Goal: Task Accomplishment & Management: Complete application form

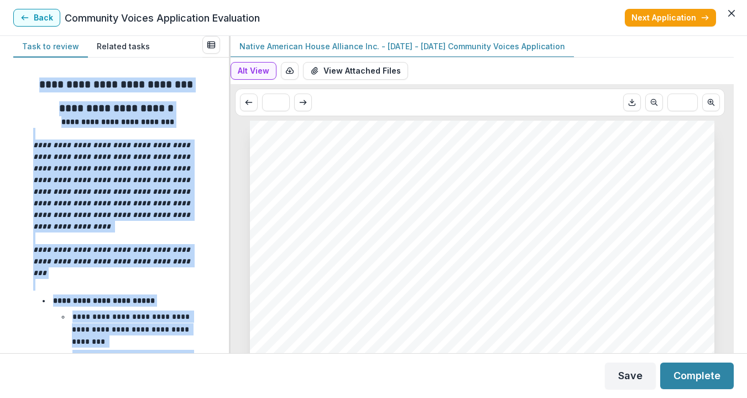
drag, startPoint x: 168, startPoint y: 174, endPoint x: 23, endPoint y: 82, distance: 171.0
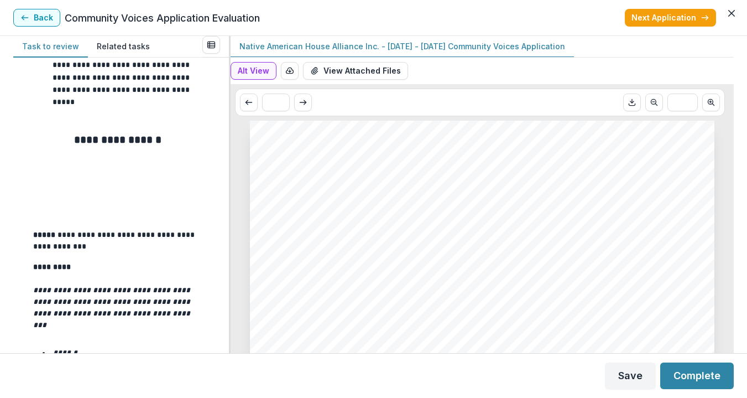
click at [108, 239] on p "**********" at bounding box center [116, 240] width 166 height 23
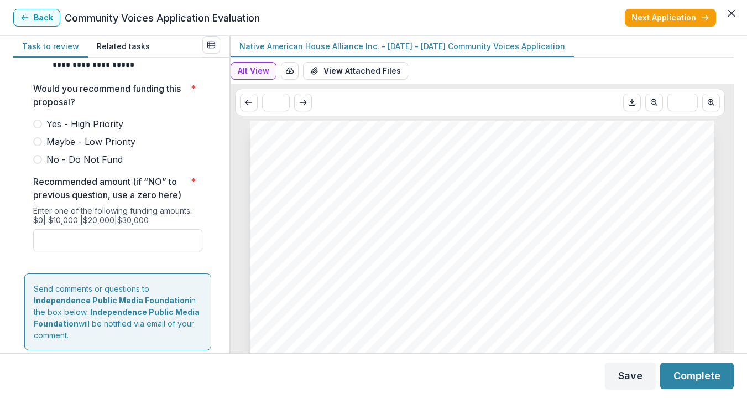
scroll to position [4315, 0]
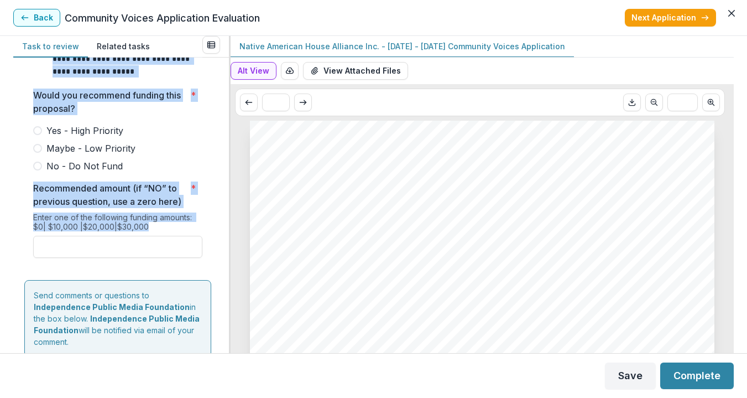
drag, startPoint x: 67, startPoint y: 82, endPoint x: 160, endPoint y: 253, distance: 193.7
copy div "**********"
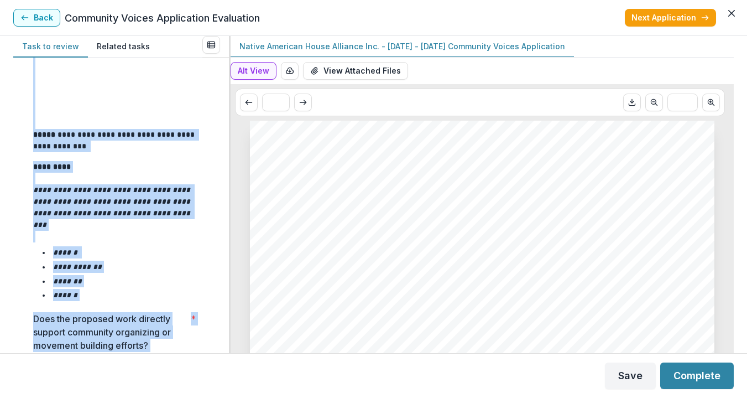
scroll to position [1325, 0]
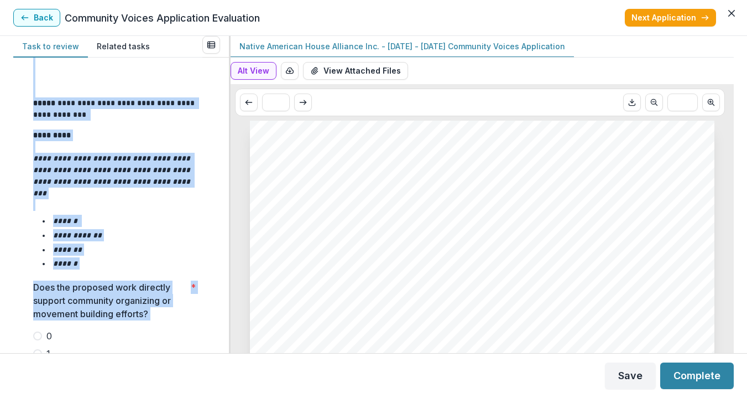
click at [167, 212] on div "**********" at bounding box center [117, 200] width 169 height 143
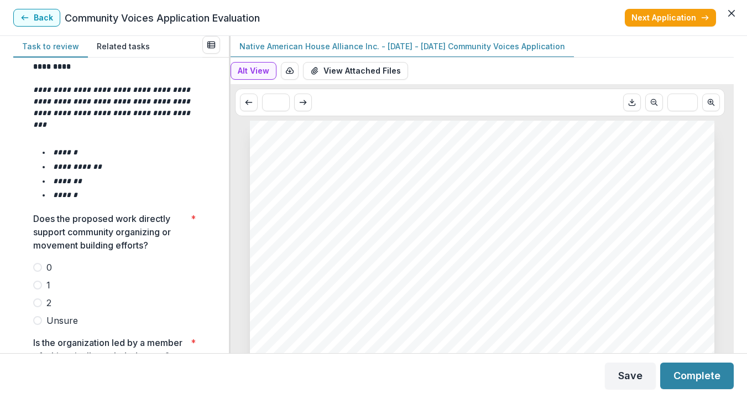
scroll to position [1395, 0]
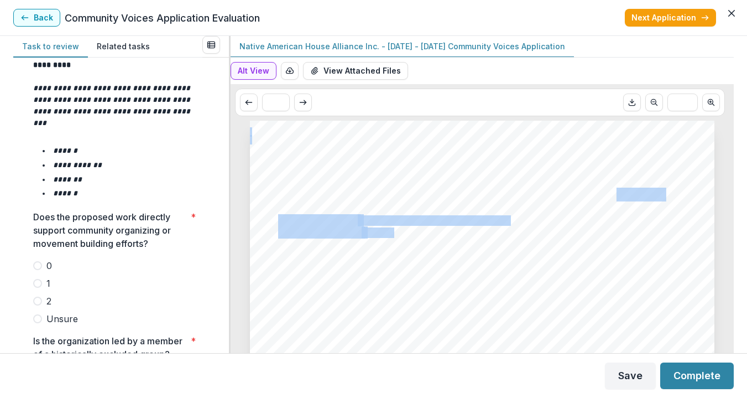
drag, startPoint x: 273, startPoint y: 153, endPoint x: 591, endPoint y: 194, distance: 321.1
drag, startPoint x: 591, startPoint y: 194, endPoint x: 600, endPoint y: 197, distance: 9.4
click at [591, 194] on span "[GEOGRAPHIC_DATA]”" at bounding box center [596, 195] width 134 height 13
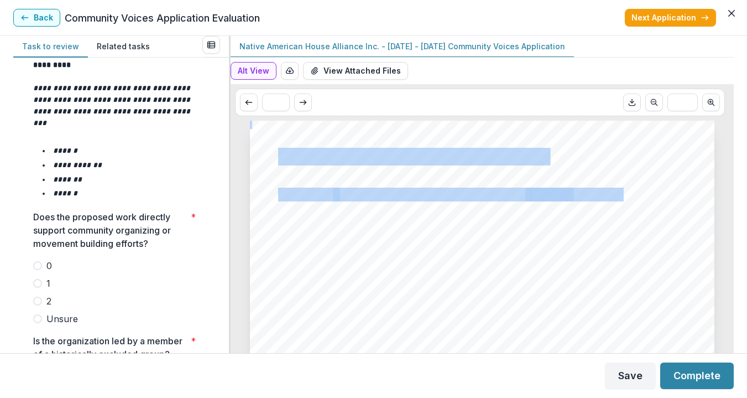
drag, startPoint x: 595, startPoint y: 194, endPoint x: 284, endPoint y: 160, distance: 313.6
copy div "ative American House Alliance Inc. “Honoring the Native Americans Legacy of Phi…"
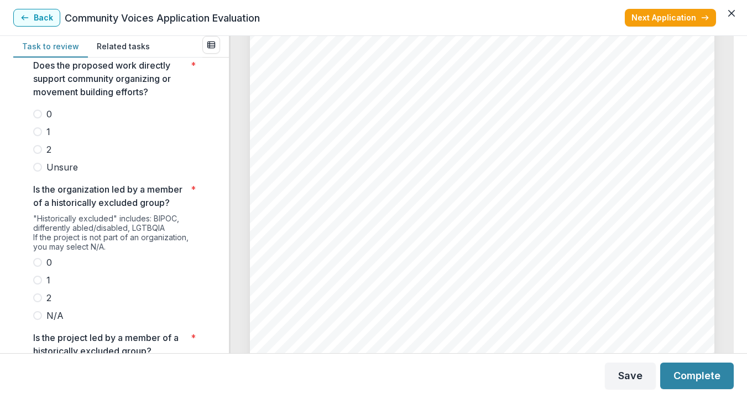
scroll to position [5046, 0]
drag, startPoint x: 637, startPoint y: 183, endPoint x: 279, endPoint y: 161, distance: 358.4
click at [279, 161] on div "Page: 8 “Honoring the Native Americans Legacy of Philadelphia” Proposal Budget …" at bounding box center [482, 47] width 464 height 657
click at [311, 160] on span "This proposal aims to share the story of [DEMOGRAPHIC_DATA] in" at bounding box center [418, 154] width 281 height 9
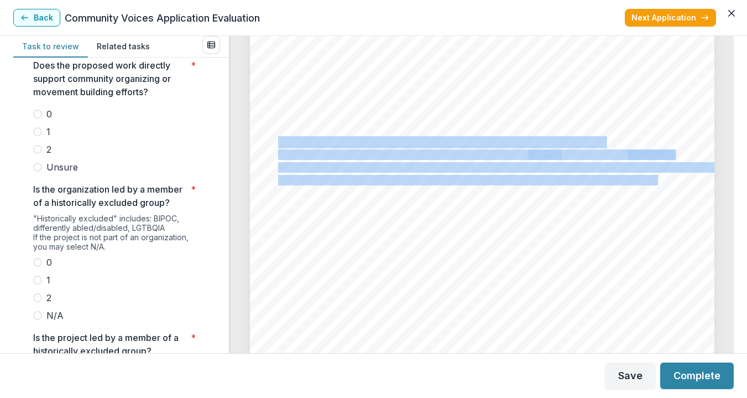
drag, startPoint x: 278, startPoint y: 142, endPoint x: 623, endPoint y: 179, distance: 347.0
click at [621, 179] on div "Page: 8 “Honoring the Native Americans Legacy of Philadelphia” Proposal Budget …" at bounding box center [482, 47] width 464 height 657
copy div "Proposal Summary (Summarize your request in 1-2 sentences) This proposal aims t…"
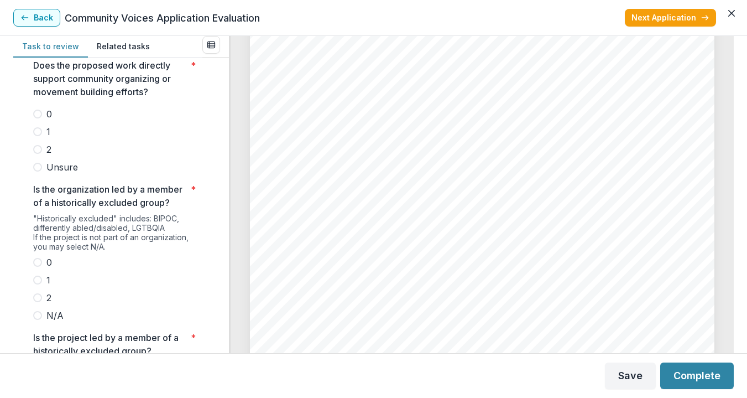
click at [672, 216] on div "Page: 8 “Honoring the Native Americans Legacy of Philadelphia” Proposal Budget …" at bounding box center [482, 47] width 464 height 657
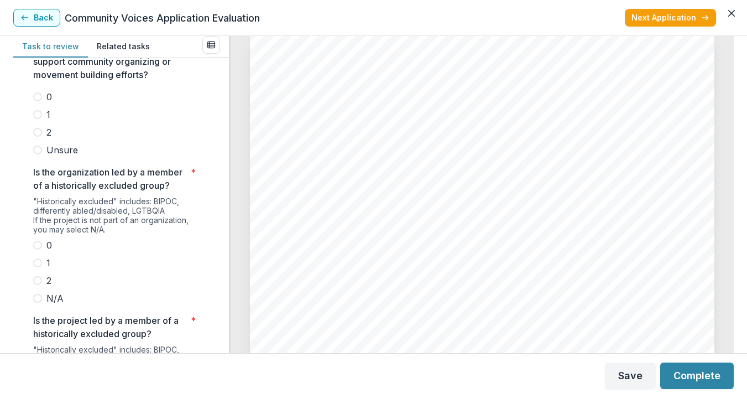
scroll to position [1567, 0]
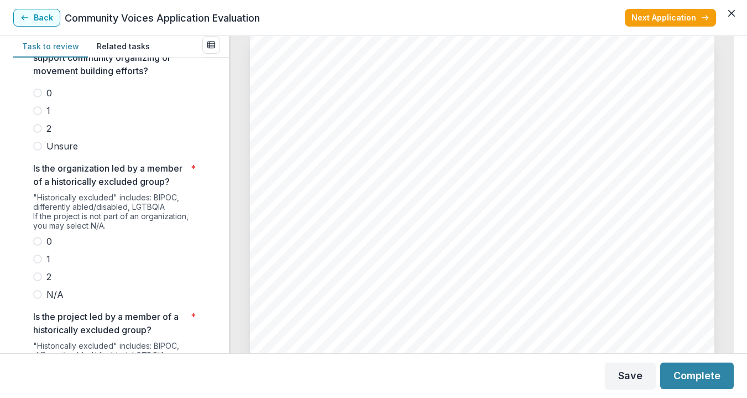
click at [36, 281] on span at bounding box center [37, 276] width 9 height 9
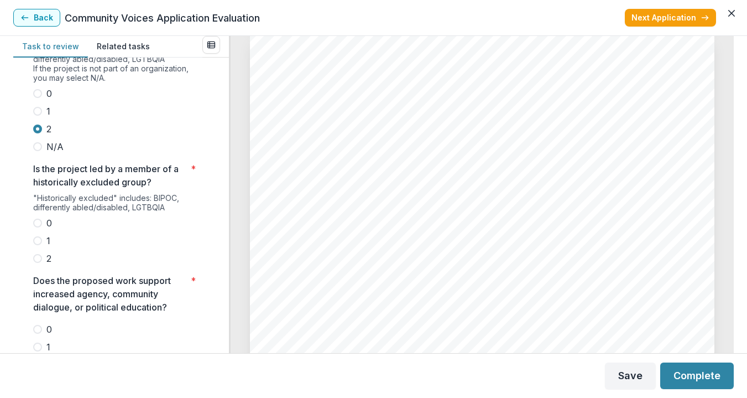
scroll to position [1717, 0]
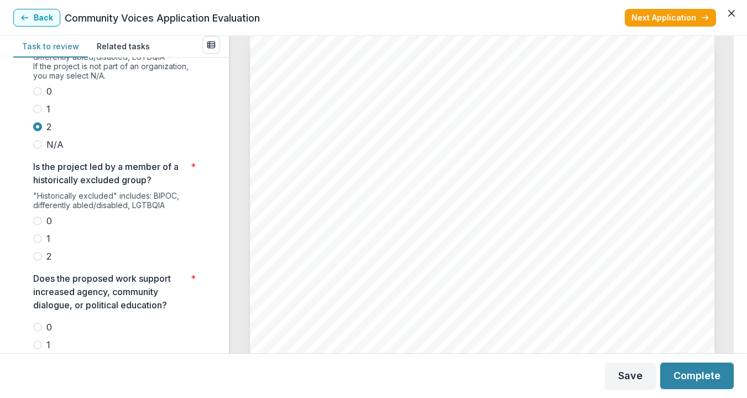
click at [39, 260] on span at bounding box center [37, 256] width 9 height 9
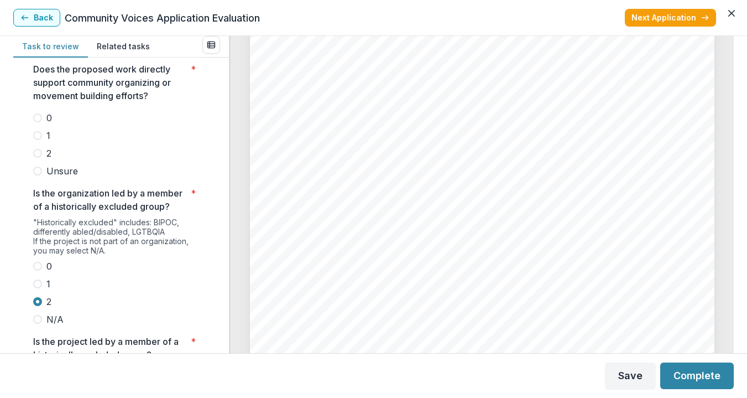
scroll to position [5420, 0]
click at [35, 134] on span at bounding box center [37, 135] width 9 height 9
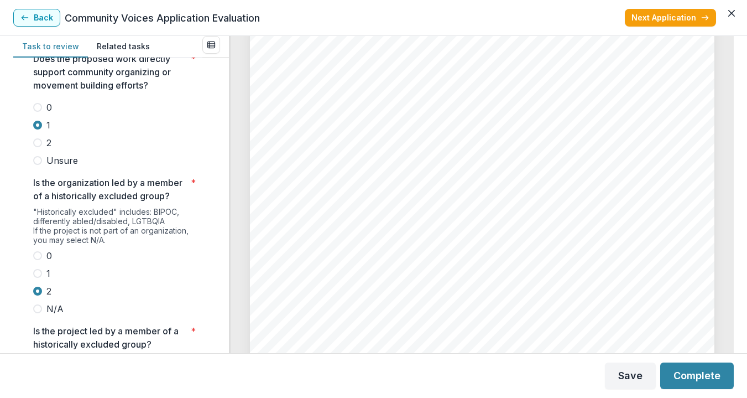
scroll to position [6079, 0]
click at [36, 142] on span at bounding box center [37, 142] width 9 height 9
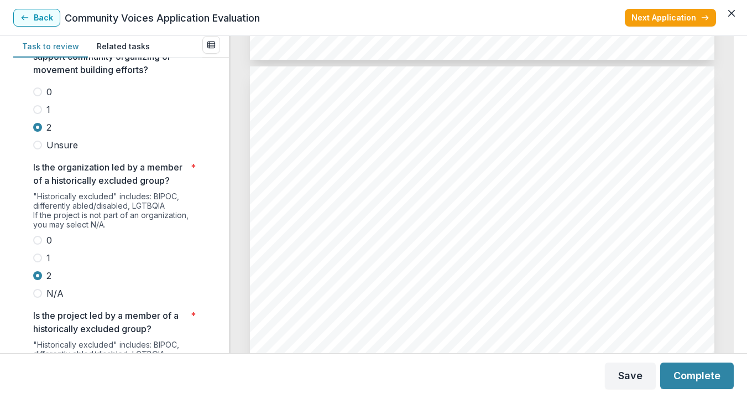
scroll to position [6689, 0]
click at [309, 190] on span "See attached files" at bounding box center [315, 190] width 75 height 9
click at [321, 176] on span "Project Budget Upload" at bounding box center [337, 177] width 118 height 11
click at [320, 138] on span "Current 990 Upload" at bounding box center [328, 139] width 101 height 11
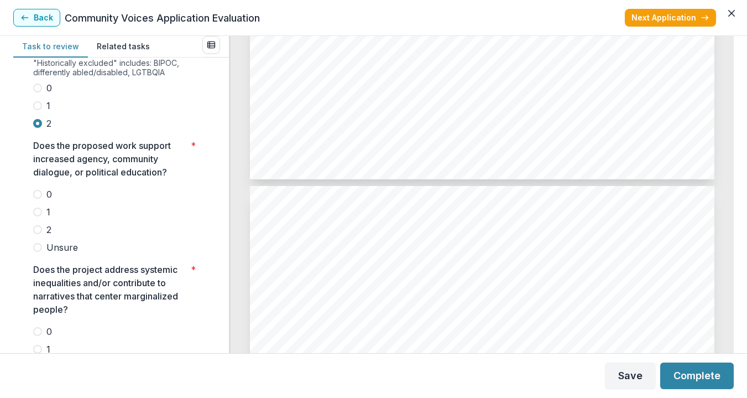
scroll to position [1875, 0]
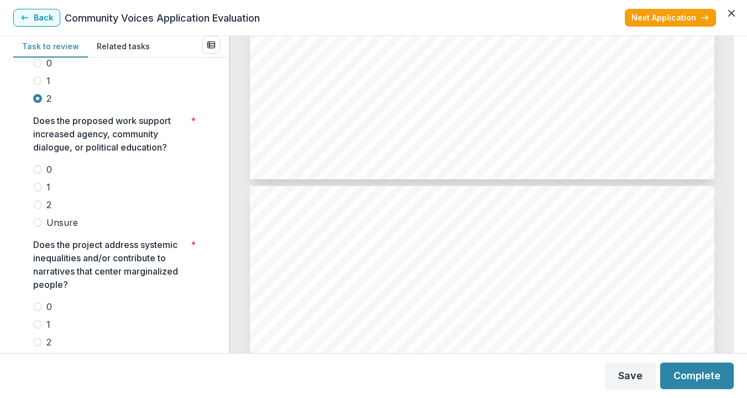
click at [38, 209] on span at bounding box center [37, 204] width 9 height 9
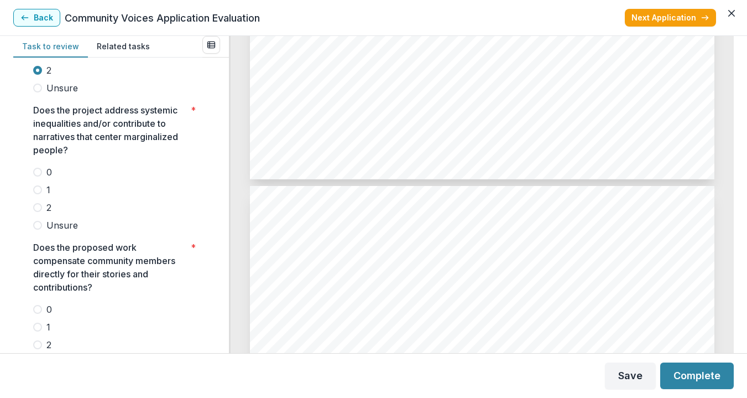
scroll to position [2051, 0]
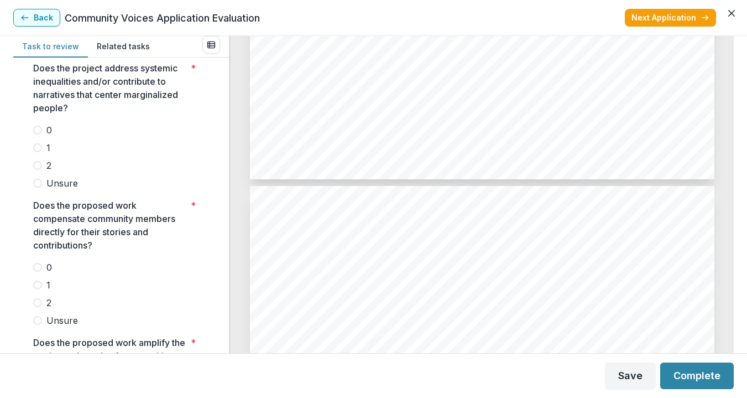
click at [36, 170] on span at bounding box center [37, 165] width 9 height 9
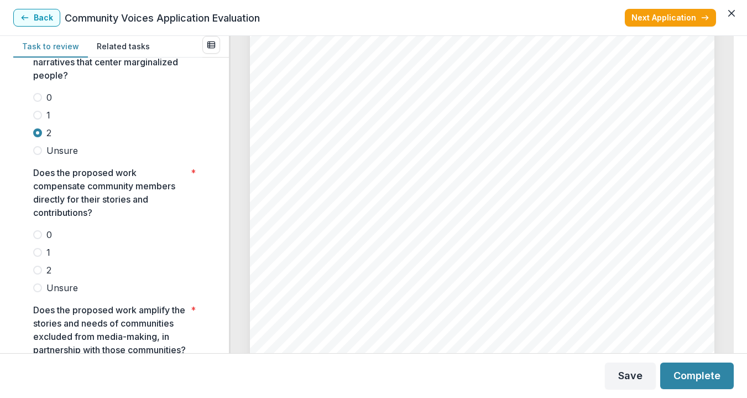
scroll to position [0, 0]
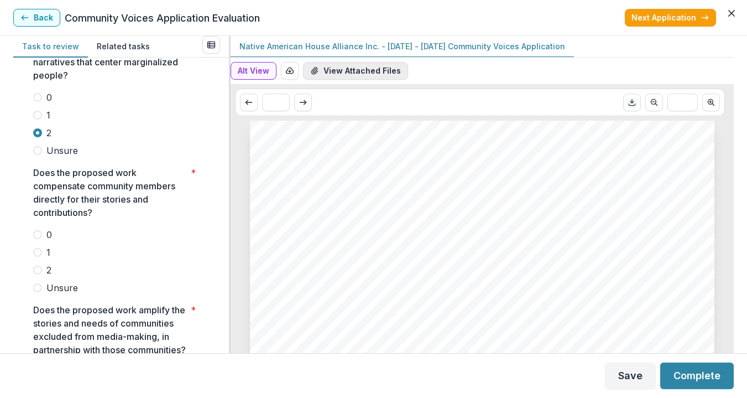
click at [352, 67] on button "View Attached Files" at bounding box center [355, 71] width 105 height 18
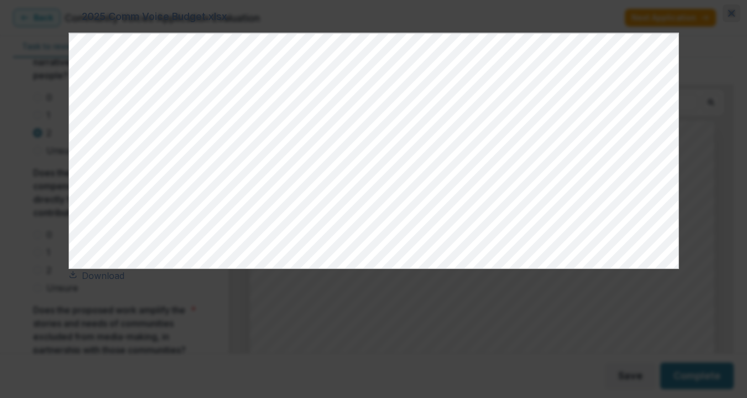
click at [728, 17] on icon "Close" at bounding box center [731, 13] width 7 height 7
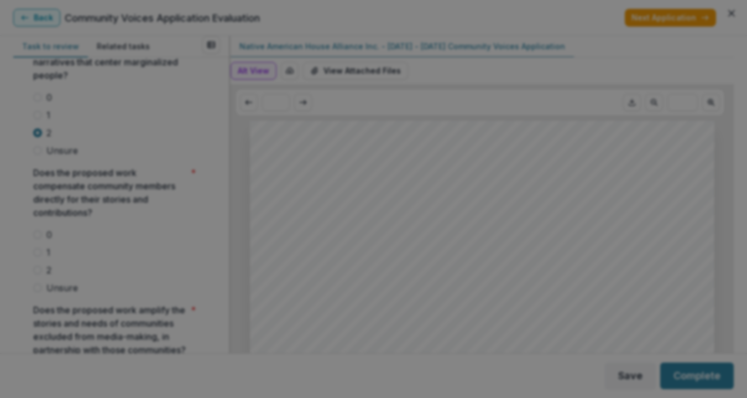
click at [723, 22] on button "Close" at bounding box center [732, 13] width 18 height 18
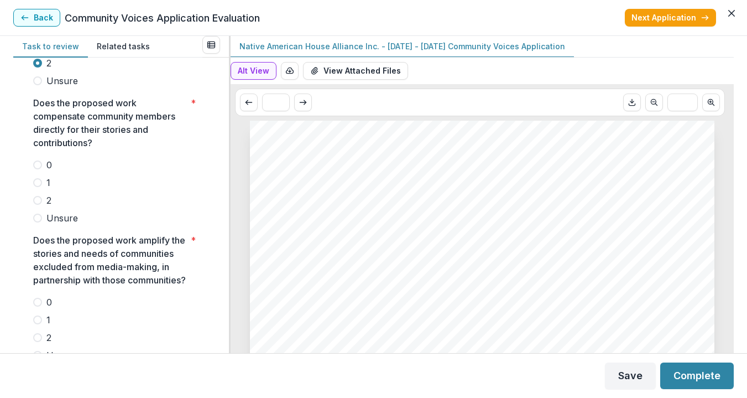
scroll to position [2154, 0]
click at [40, 206] on label "2" at bounding box center [117, 199] width 169 height 13
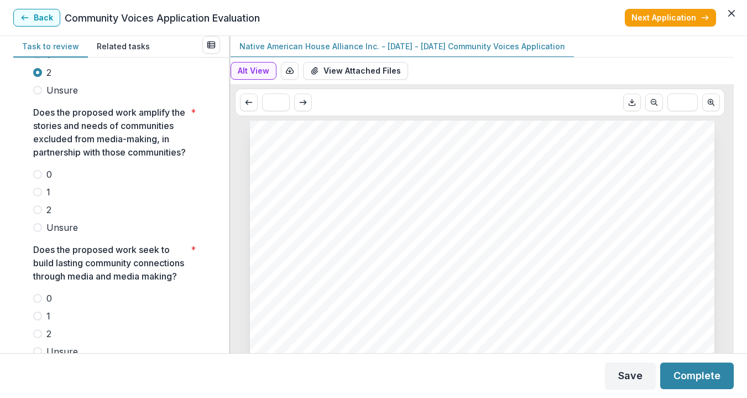
scroll to position [2282, 0]
click at [38, 213] on span at bounding box center [37, 209] width 9 height 9
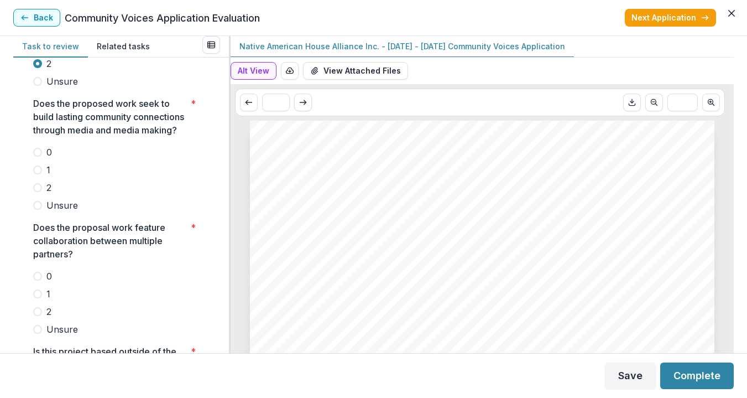
scroll to position [2428, 0]
click at [38, 174] on span at bounding box center [37, 169] width 9 height 9
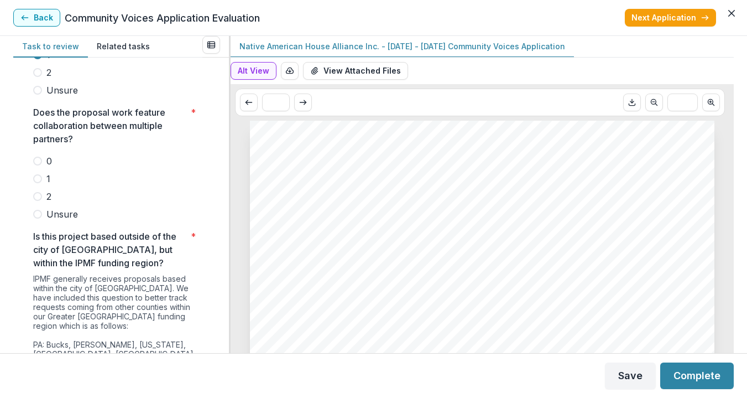
scroll to position [2543, 0]
click at [38, 182] on span at bounding box center [37, 178] width 9 height 9
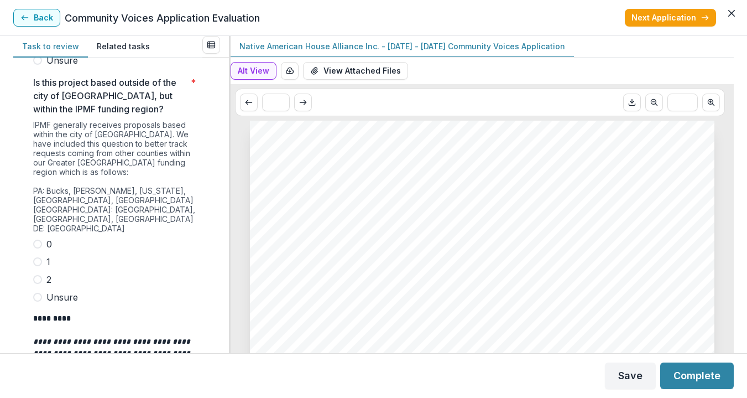
scroll to position [2696, 0]
click at [37, 248] on span at bounding box center [37, 243] width 9 height 9
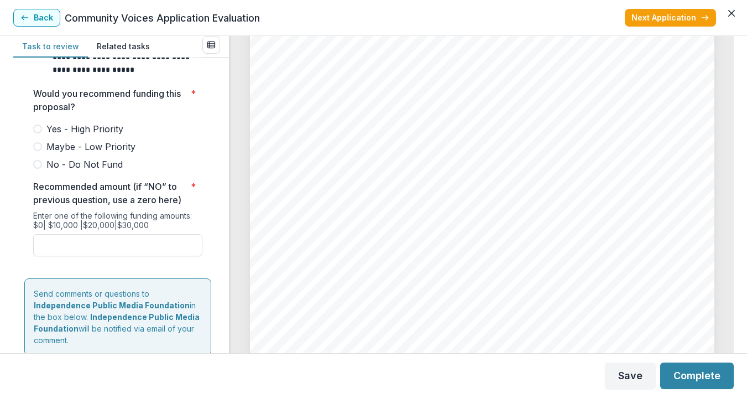
scroll to position [4312, 0]
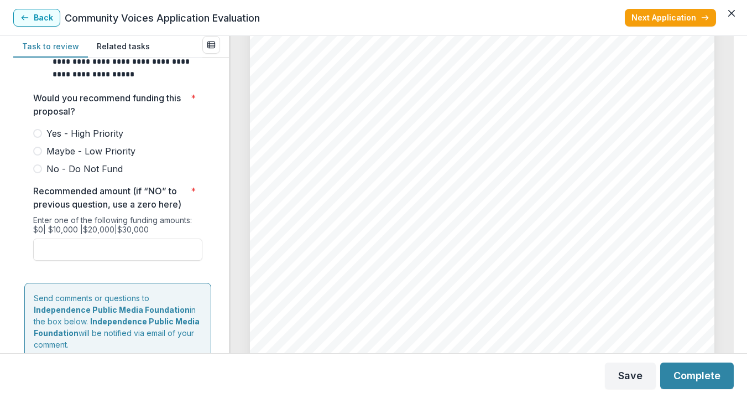
click at [45, 158] on label "Maybe - Low Priority" at bounding box center [117, 150] width 169 height 13
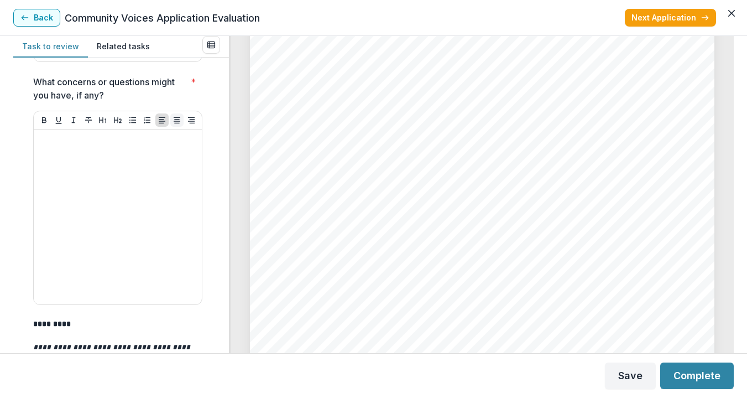
scroll to position [3750, 0]
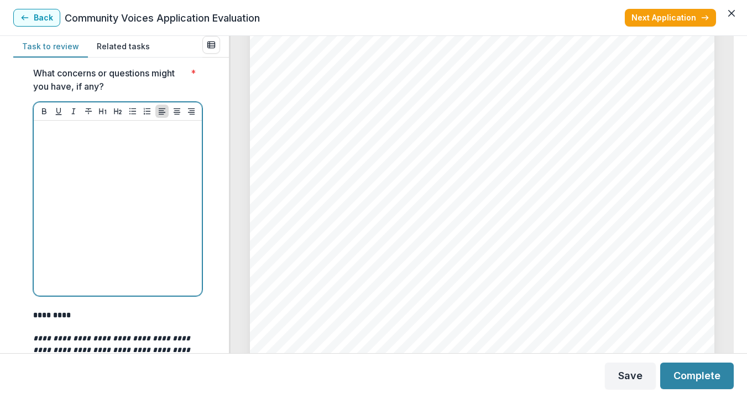
click at [151, 207] on div at bounding box center [117, 208] width 159 height 166
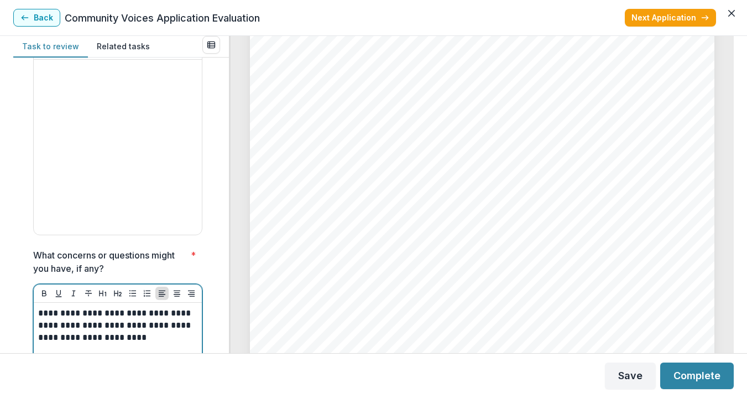
scroll to position [3504, 0]
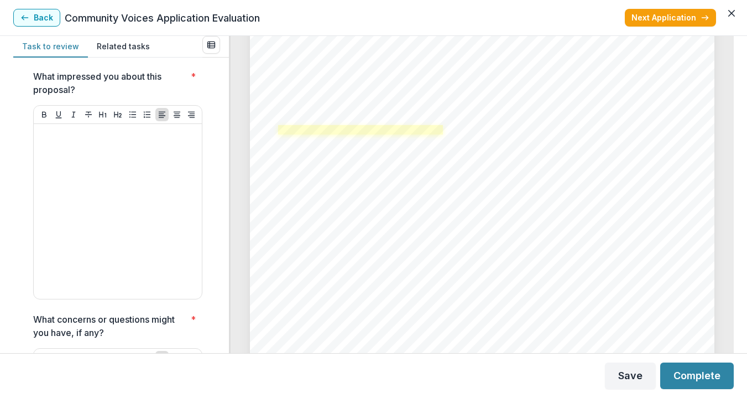
click at [351, 129] on link at bounding box center [360, 129] width 165 height 9
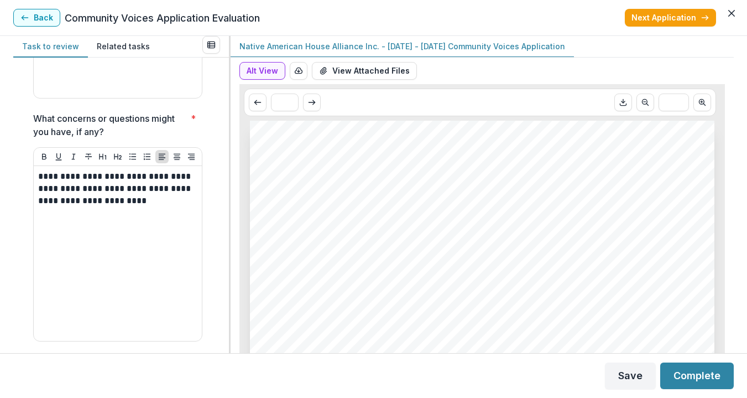
scroll to position [3710, 0]
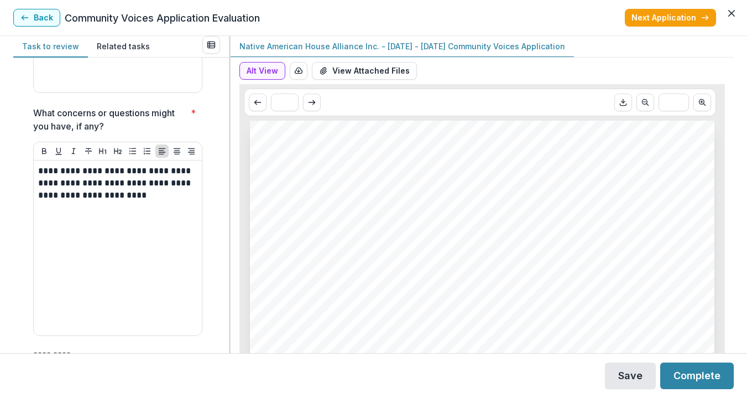
click at [618, 372] on button "Save" at bounding box center [630, 375] width 51 height 27
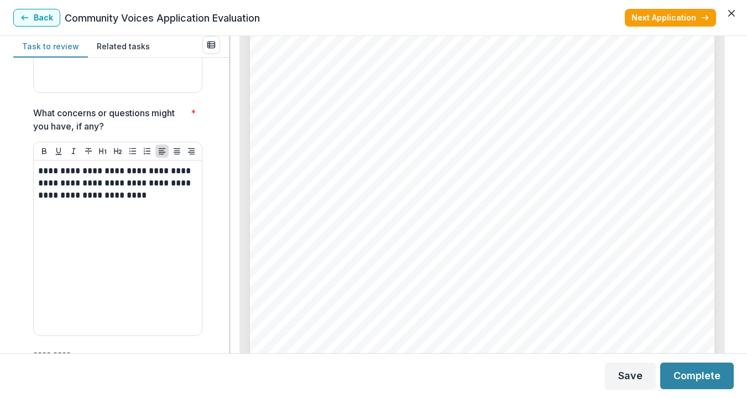
scroll to position [2797, 0]
click at [0, 0] on section "**********" at bounding box center [373, 199] width 747 height 398
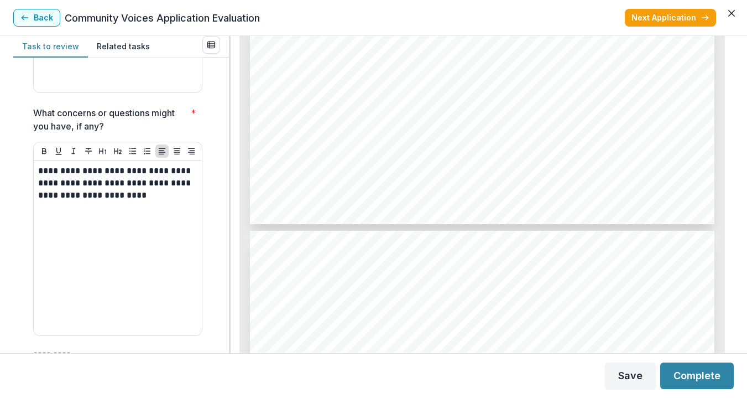
scroll to position [5194, 0]
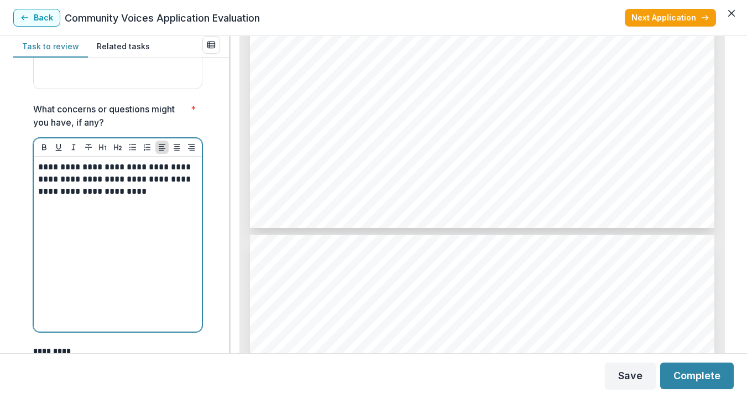
click at [161, 237] on div "**********" at bounding box center [117, 244] width 159 height 166
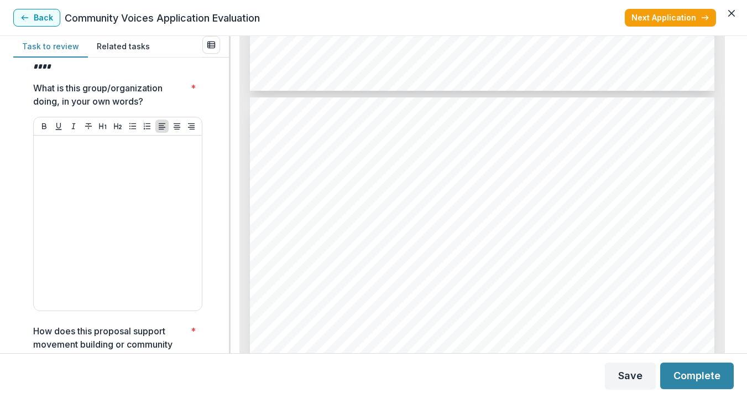
scroll to position [5303, 0]
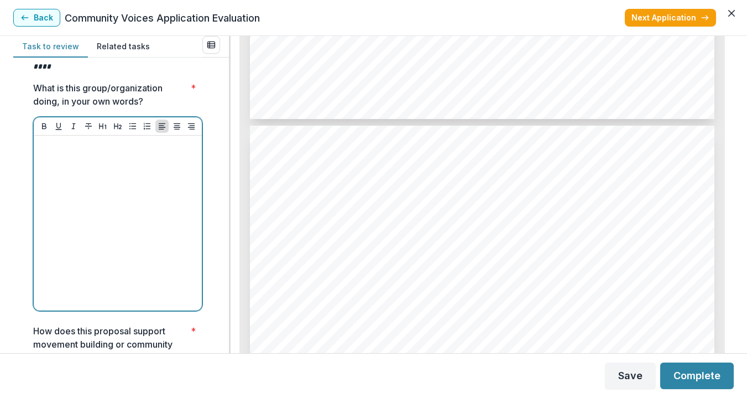
click at [157, 244] on div at bounding box center [117, 223] width 159 height 166
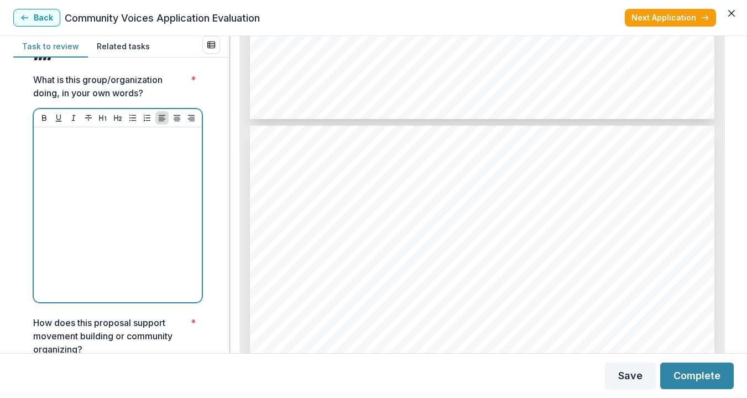
scroll to position [2986, 0]
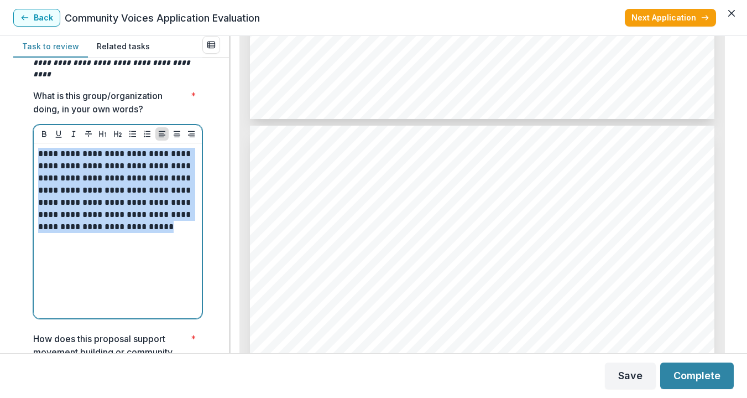
copy p "**********"
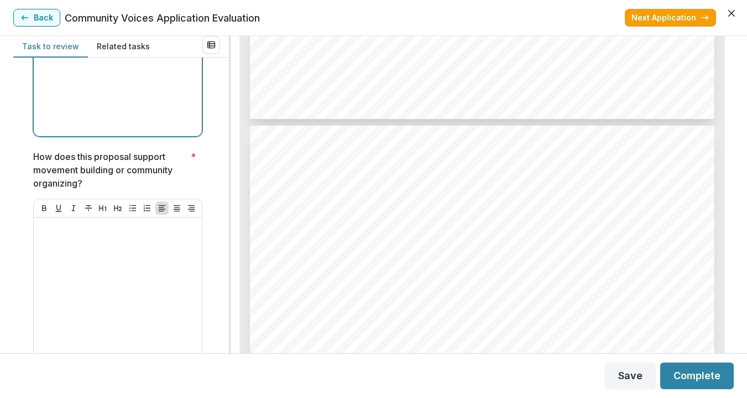
scroll to position [3224, 0]
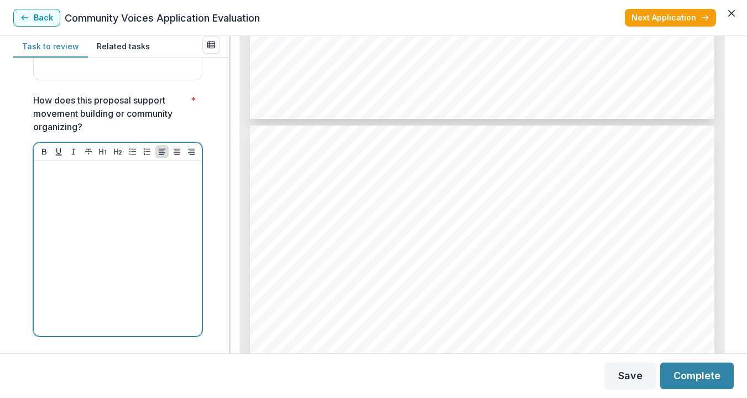
click at [151, 243] on div at bounding box center [117, 248] width 159 height 166
click at [131, 232] on div at bounding box center [117, 248] width 159 height 166
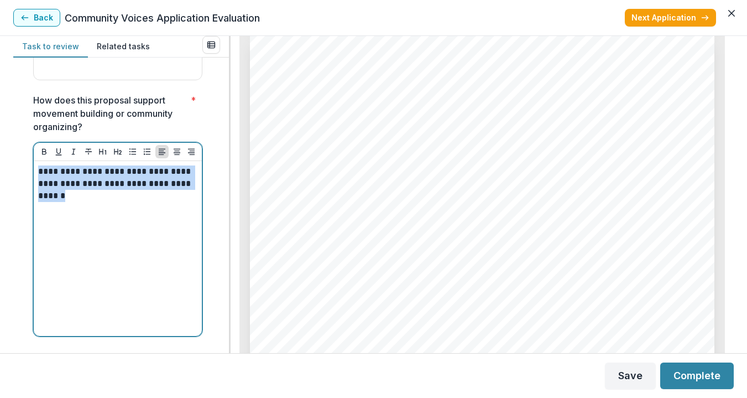
copy p "**********"
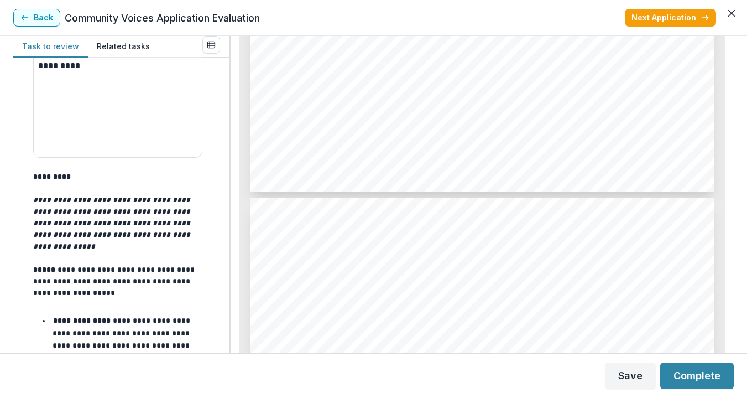
scroll to position [3873, 0]
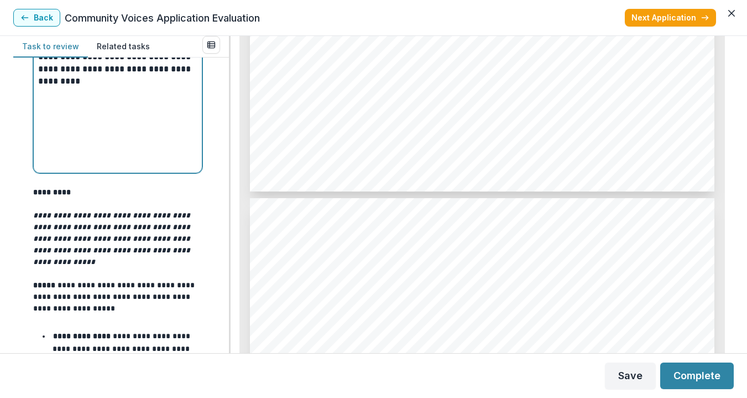
click at [129, 113] on div "**********" at bounding box center [117, 85] width 159 height 166
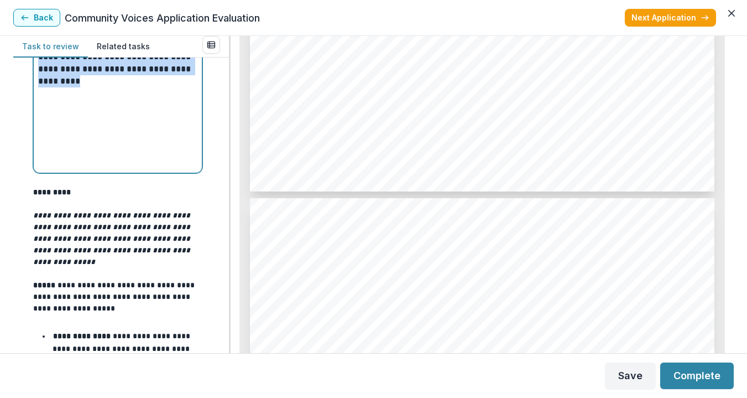
copy p "**********"
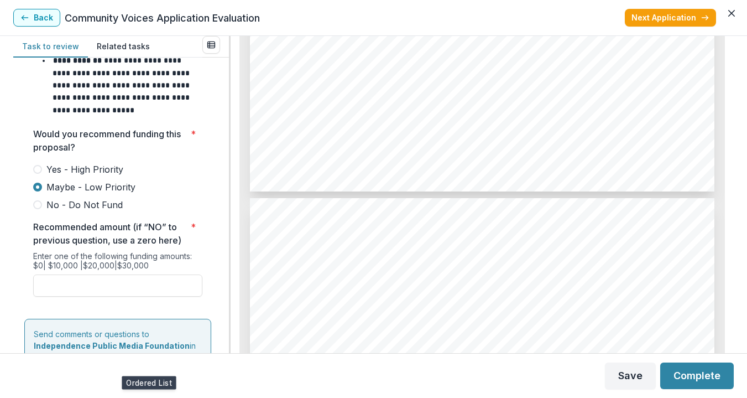
scroll to position [4272, 0]
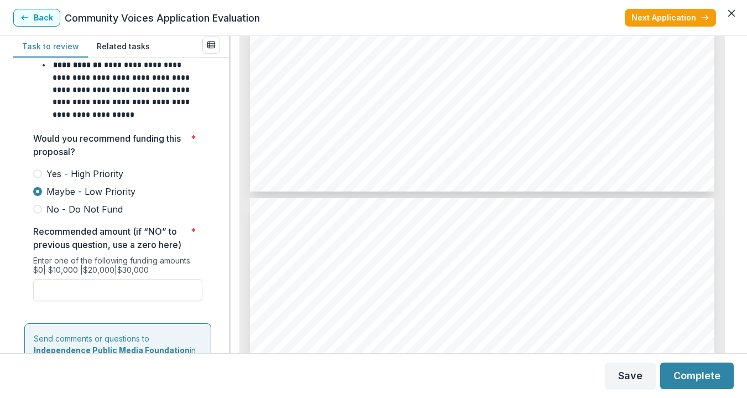
drag, startPoint x: 149, startPoint y: 205, endPoint x: 6, endPoint y: 213, distance: 143.4
click at [6, 213] on div "**********" at bounding box center [373, 194] width 747 height 317
click at [629, 378] on button "Save" at bounding box center [630, 375] width 51 height 27
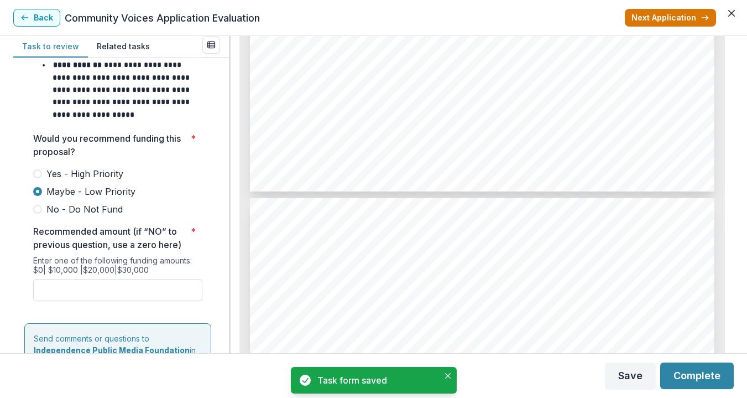
click at [682, 19] on button "Next Application" at bounding box center [670, 18] width 91 height 18
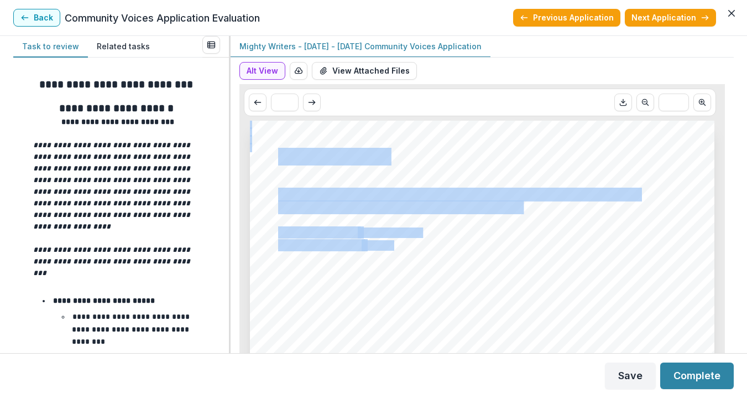
drag, startPoint x: 535, startPoint y: 208, endPoint x: 277, endPoint y: 152, distance: 263.6
copy div "Mighty Writers Mighty Writers Camden Y-PLAN Teen Program: Narratives of Nourish…"
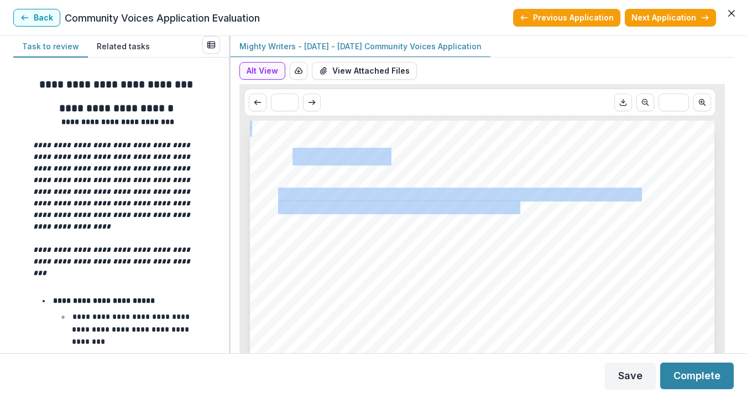
drag, startPoint x: 519, startPoint y: 206, endPoint x: 289, endPoint y: 156, distance: 235.3
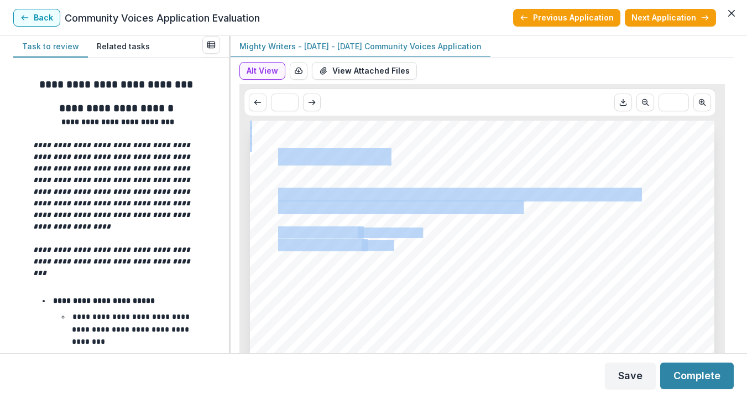
drag, startPoint x: 277, startPoint y: 154, endPoint x: 530, endPoint y: 206, distance: 258.1
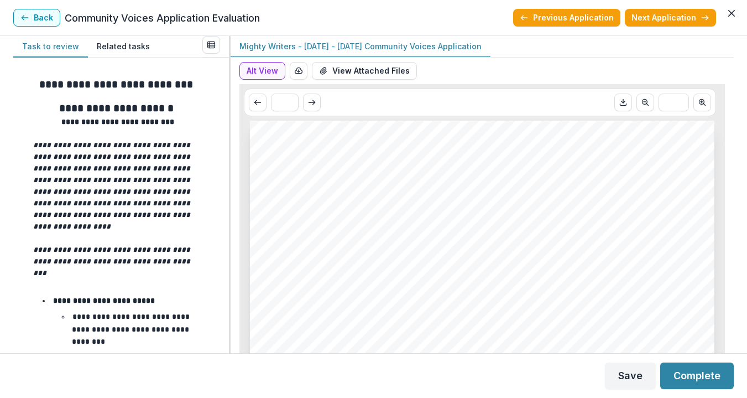
drag, startPoint x: 530, startPoint y: 206, endPoint x: 370, endPoint y: 203, distance: 159.8
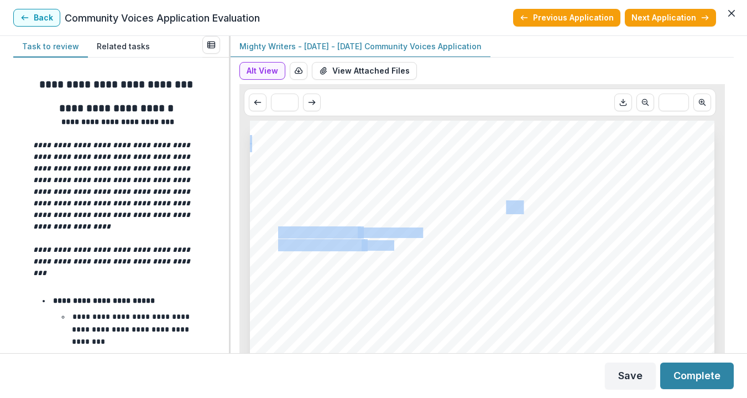
drag, startPoint x: 274, startPoint y: 194, endPoint x: 508, endPoint y: 203, distance: 233.5
drag, startPoint x: 508, startPoint y: 203, endPoint x: 483, endPoint y: 205, distance: 24.4
click at [508, 203] on span "Nourishment to Reimagine Food Futures" at bounding box center [399, 207] width 242 height 13
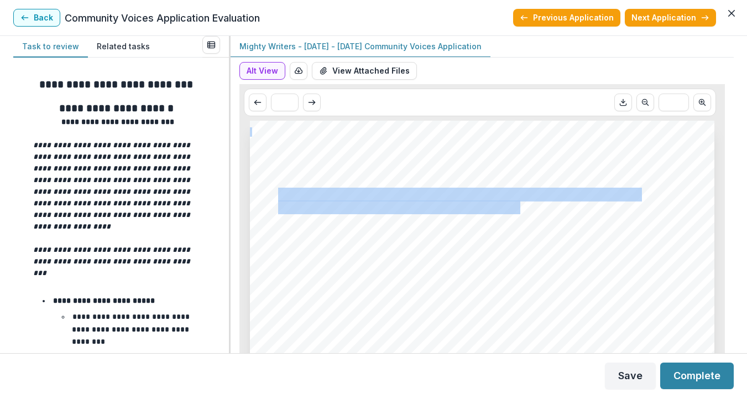
drag, startPoint x: 277, startPoint y: 194, endPoint x: 517, endPoint y: 207, distance: 240.3
copy div "Mighty Writers Camden Y-PLAN Teen Program: Narratives of Nourishment to Reimagi…"
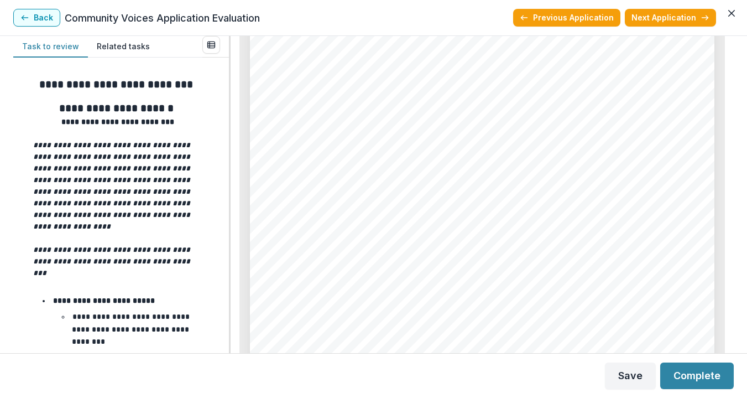
scroll to position [5428, 0]
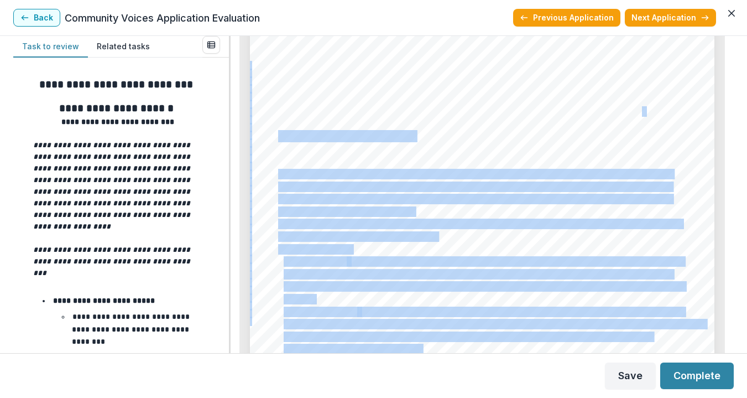
drag, startPoint x: 277, startPoint y: 99, endPoint x: 640, endPoint y: 113, distance: 363.5
click at [640, 112] on div "- - Page: 9 Mighty Writers Camden Y-PLAN Teen Program: Narratives of Nourishmen…" at bounding box center [482, 328] width 464 height 657
click at [640, 113] on span "the planning and creation of Camden's first community-owned, full-service groce…" at bounding box center [461, 111] width 366 height 9
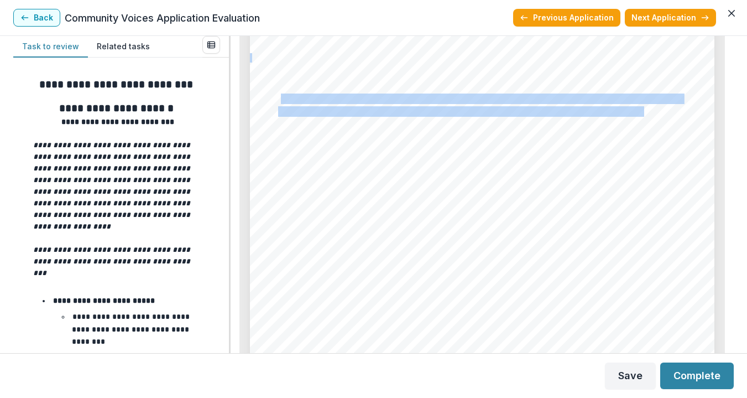
drag, startPoint x: 642, startPoint y: 112, endPoint x: 286, endPoint y: 101, distance: 356.2
click at [281, 100] on div "- - Page: 9 Mighty Writers Camden Y-PLAN Teen Program: Narratives of Nourishmen…" at bounding box center [482, 328] width 464 height 657
copy div "To empower teens to create a powerful digital storytelling and photo-collage pr…"
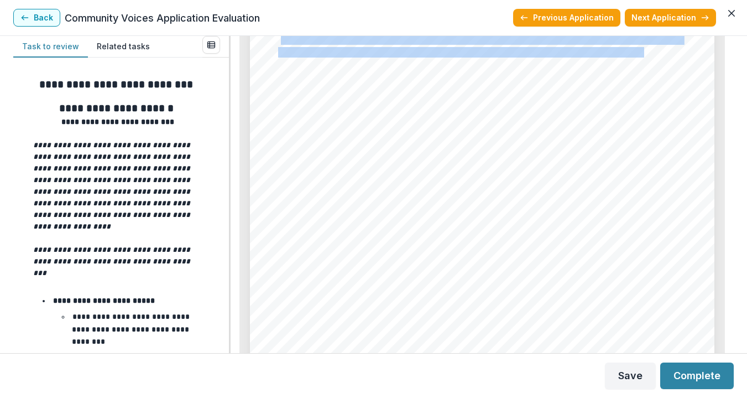
scroll to position [5496, 0]
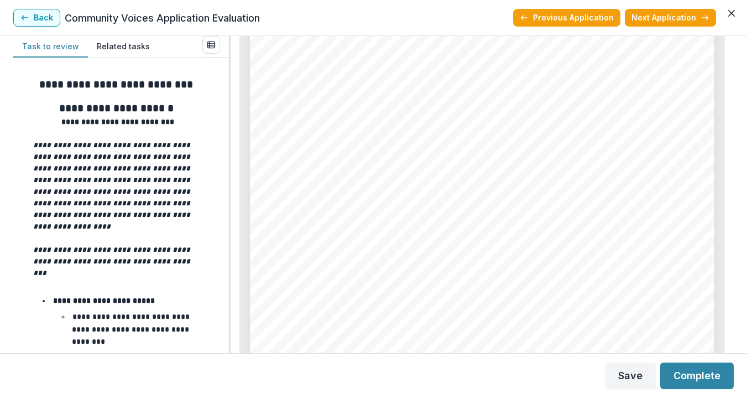
click at [411, 190] on span "Students will create commentaries of their design journey, recording testimonia…" at bounding box center [515, 193] width 333 height 9
